Goal: Task Accomplishment & Management: Manage account settings

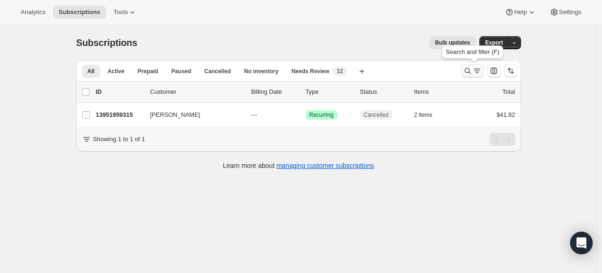
click at [471, 69] on icon "Search and filter results" at bounding box center [467, 70] width 9 height 9
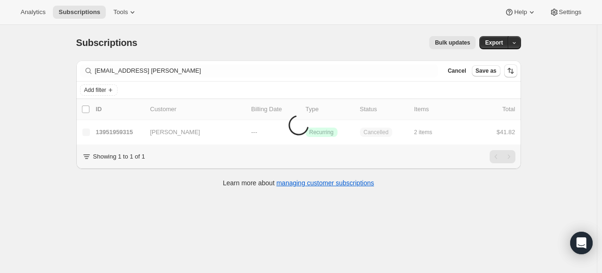
click at [345, 81] on div "Filter subscribers [EMAIL_ADDRESS] [PERSON_NAME] Clear Cancel Save as" at bounding box center [298, 70] width 445 height 21
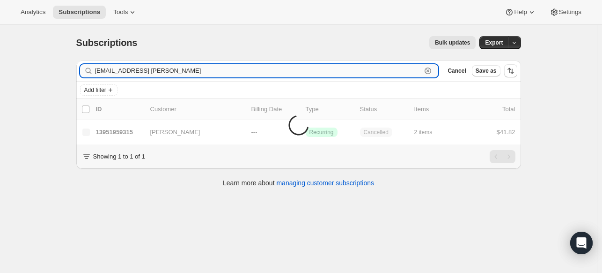
click at [345, 76] on input "[EMAIL_ADDRESS] [PERSON_NAME]" at bounding box center [258, 70] width 327 height 13
paste input "text"
type input "[PERSON_NAME]"
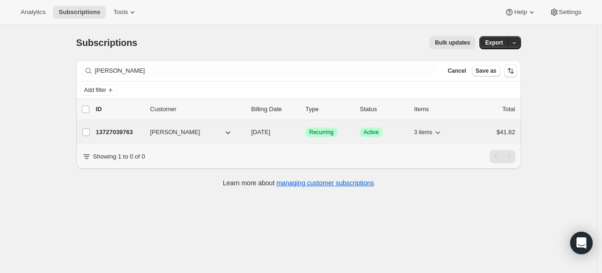
click at [129, 134] on p "13727039763" at bounding box center [119, 131] width 47 height 9
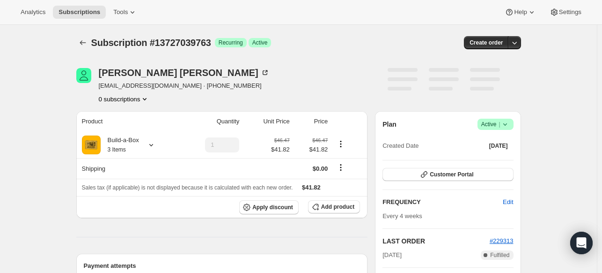
click at [506, 120] on icon at bounding box center [505, 123] width 9 height 9
click at [487, 162] on span "Cancel subscription" at bounding box center [494, 158] width 53 height 7
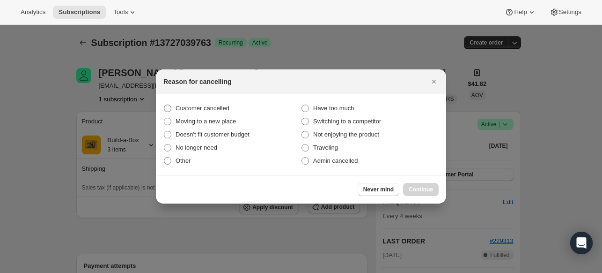
click at [223, 106] on span "Customer cancelled" at bounding box center [203, 107] width 54 height 7
click at [164, 105] on input "Customer cancelled" at bounding box center [164, 104] width 0 height 0
radio input "true"
click at [418, 189] on span "Continue" at bounding box center [421, 188] width 24 height 7
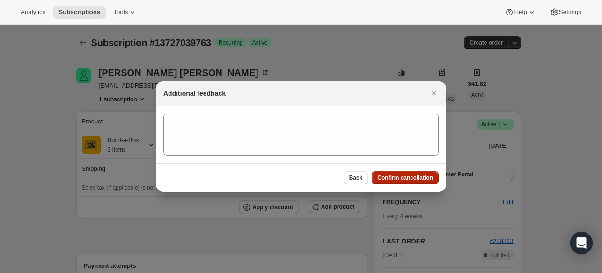
click at [399, 183] on button "Confirm cancellation" at bounding box center [405, 177] width 67 height 13
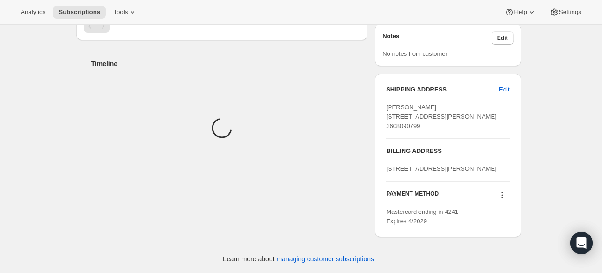
scroll to position [384, 0]
